Goal: Check status

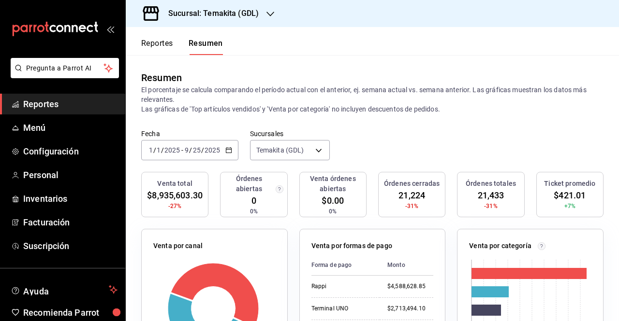
click at [232, 148] on div "[DATE] [DATE] - [DATE] [DATE]" at bounding box center [189, 150] width 97 height 20
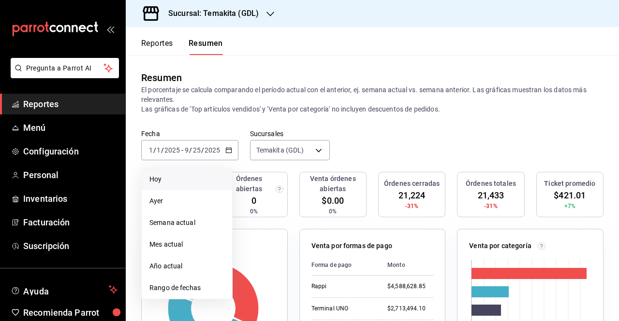
click at [202, 180] on span "Hoy" at bounding box center [186, 180] width 75 height 10
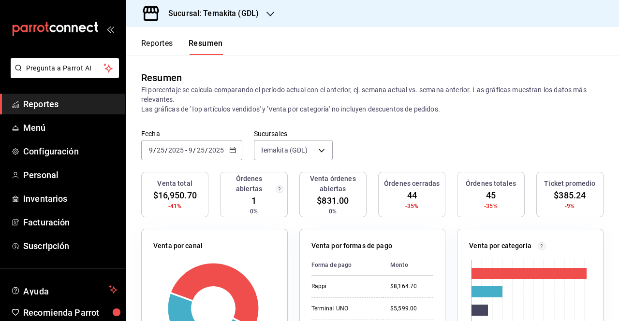
click at [222, 16] on h3 "Sucursal: Temakita (GDL)" at bounding box center [209, 14] width 98 height 12
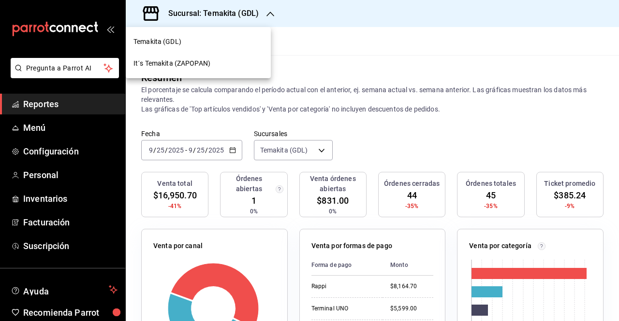
click at [214, 64] on div "It´s Temakita (ZAPOPAN)" at bounding box center [198, 63] width 130 height 10
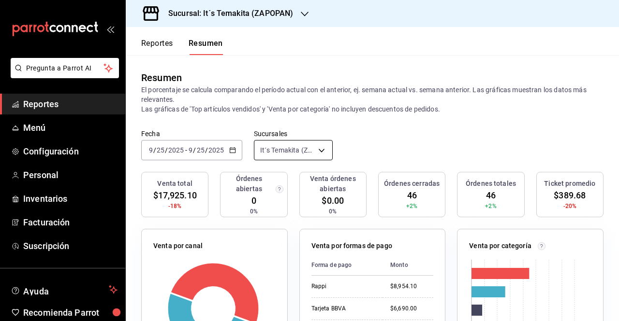
scroll to position [4, 0]
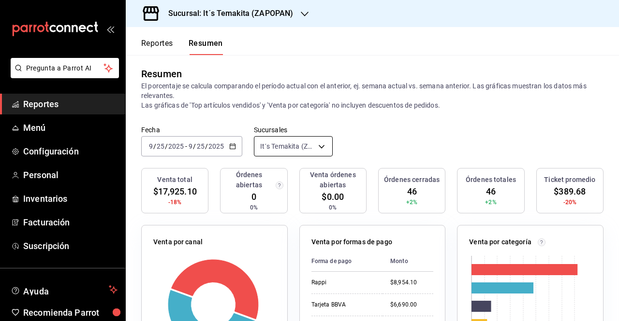
click at [314, 145] on body "Pregunta a Parrot AI Reportes Menú Configuración Personal Inventarios Facturaci…" at bounding box center [309, 160] width 619 height 321
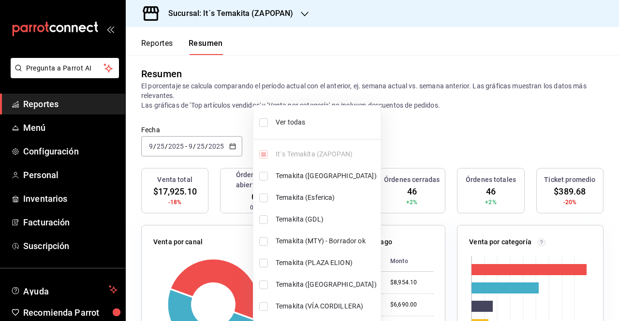
click at [293, 132] on li "Ver todas" at bounding box center [316, 123] width 127 height 26
type input "[object Object],[object Object],[object Object],[object Object],[object Object]…"
checkbox input "true"
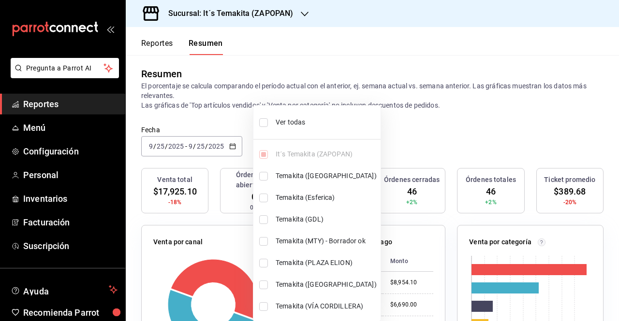
checkbox input "true"
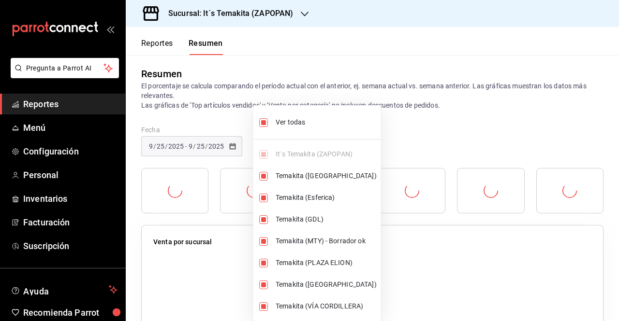
click at [380, 115] on div at bounding box center [309, 160] width 619 height 321
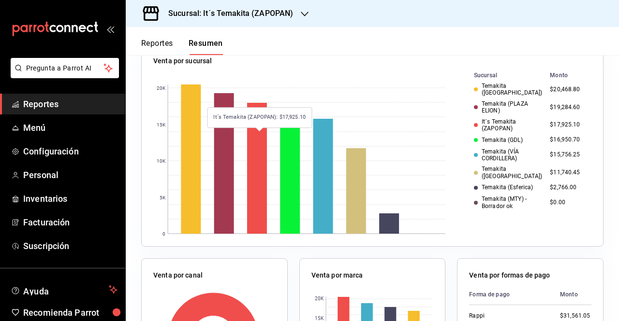
scroll to position [0, 0]
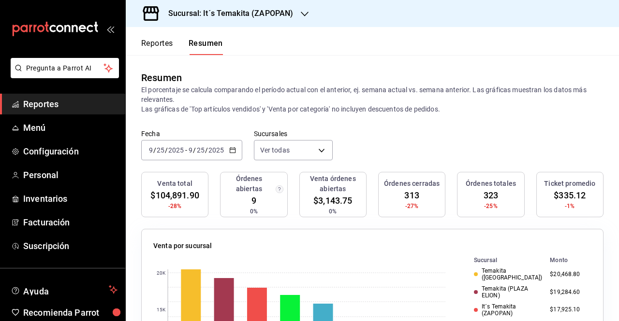
click at [228, 145] on div "[DATE] [DATE] - [DATE] [DATE]" at bounding box center [191, 150] width 101 height 20
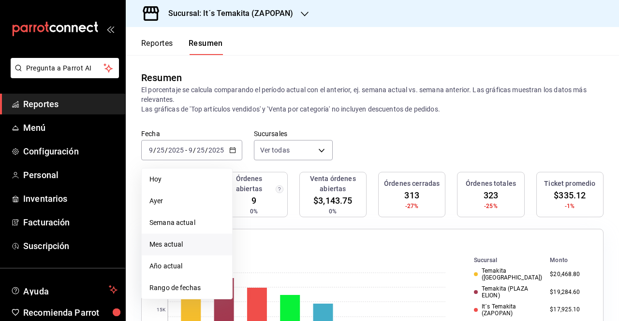
click at [199, 243] on span "Mes actual" at bounding box center [186, 245] width 75 height 10
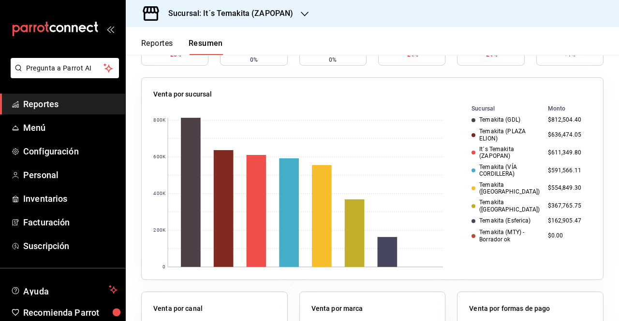
scroll to position [156, 0]
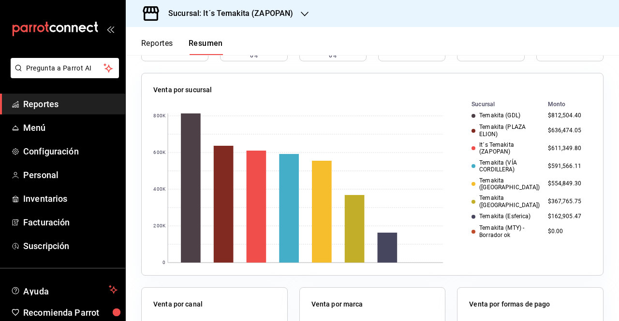
drag, startPoint x: 401, startPoint y: 204, endPoint x: 403, endPoint y: 219, distance: 15.1
click at [403, 219] on rect at bounding box center [298, 188] width 290 height 178
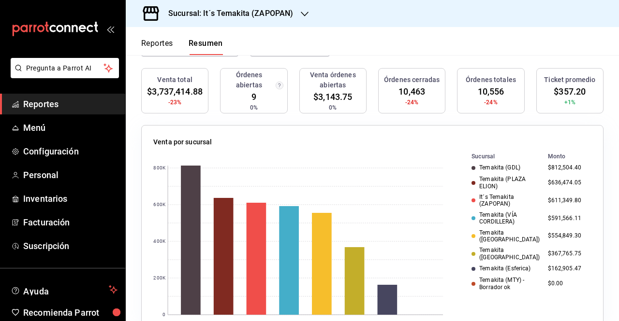
scroll to position [125, 0]
